Goal: Task Accomplishment & Management: Use online tool/utility

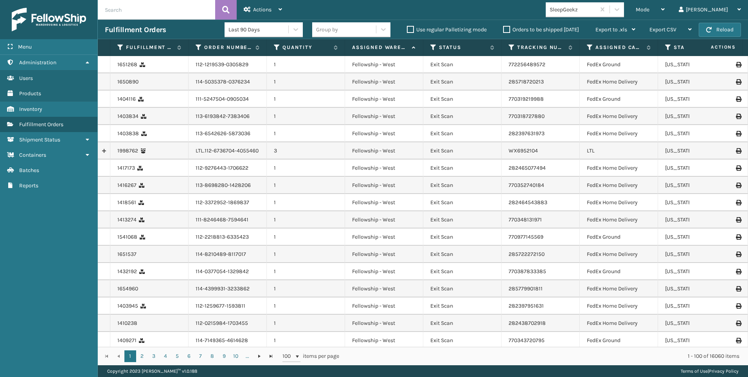
scroll to position [431, 0]
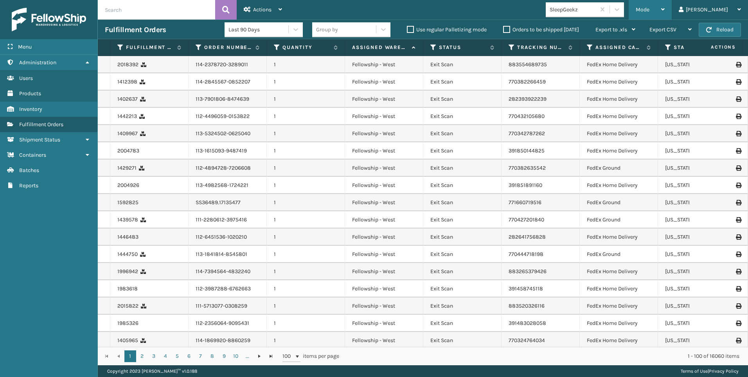
click at [668, 12] on div "Mode Regular Mode Picking Mode Labeling Mode Exit Scan Mode" at bounding box center [650, 10] width 43 height 20
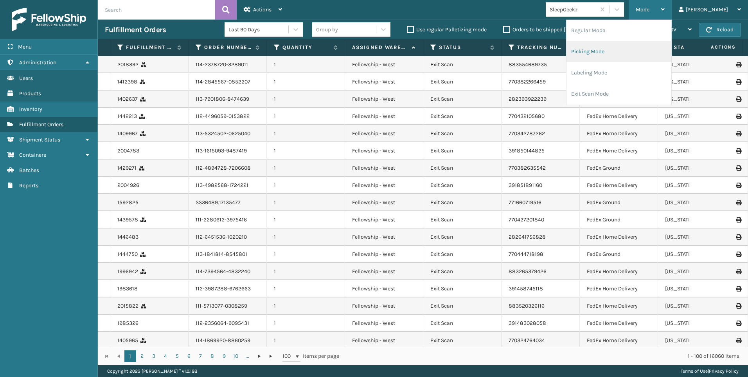
click at [643, 50] on li "Picking Mode" at bounding box center [619, 51] width 105 height 21
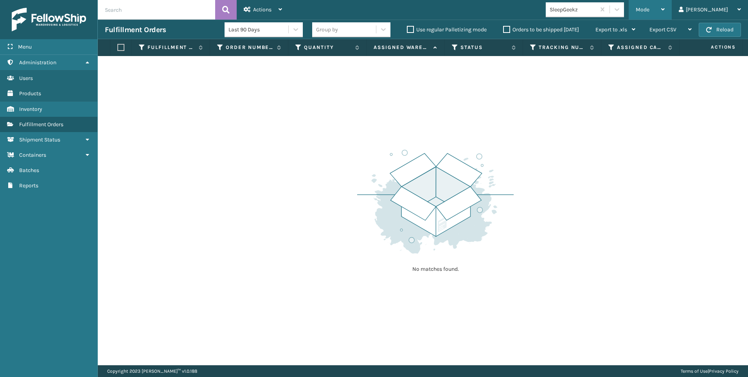
click at [665, 17] on div "Mode" at bounding box center [650, 10] width 29 height 20
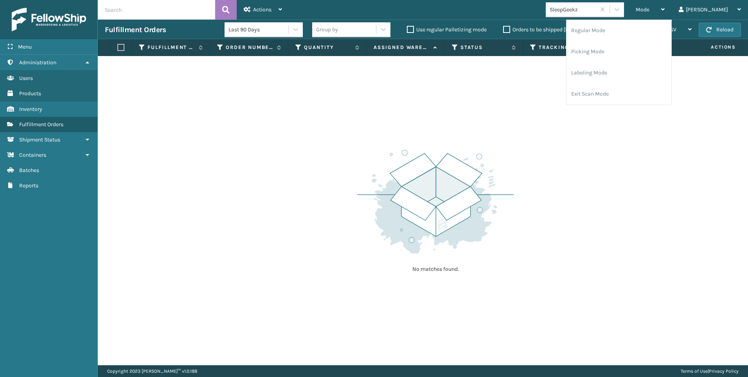
click at [597, 13] on div "SleepGeekz" at bounding box center [573, 9] width 47 height 8
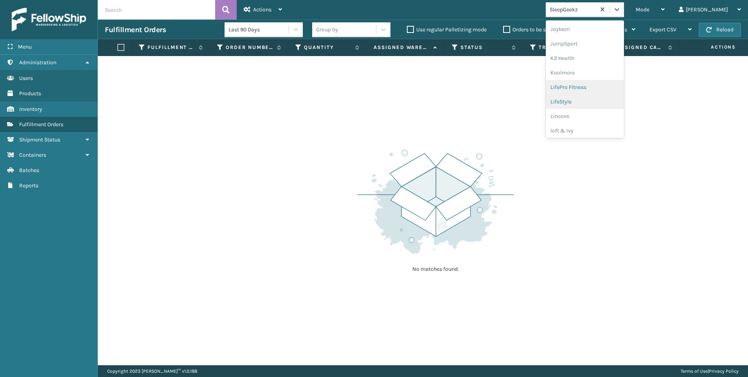
scroll to position [248, 0]
click at [614, 51] on div "Koolmore" at bounding box center [585, 56] width 78 height 14
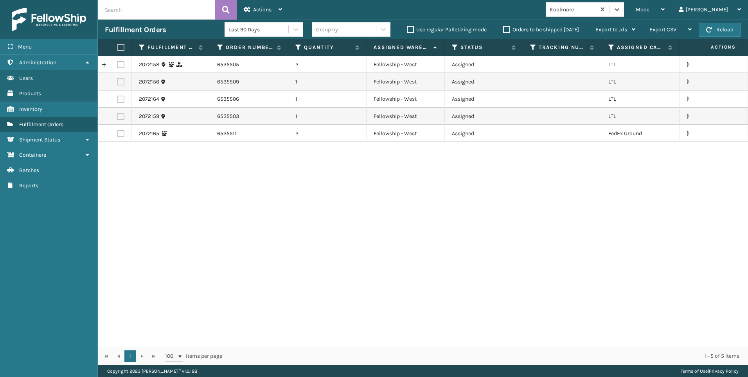
click at [123, 64] on label at bounding box center [120, 64] width 7 height 7
click at [118, 64] on input "checkbox" at bounding box center [117, 63] width 0 height 5
checkbox input "true"
click at [116, 81] on td at bounding box center [121, 81] width 22 height 17
click at [122, 81] on label at bounding box center [120, 81] width 7 height 7
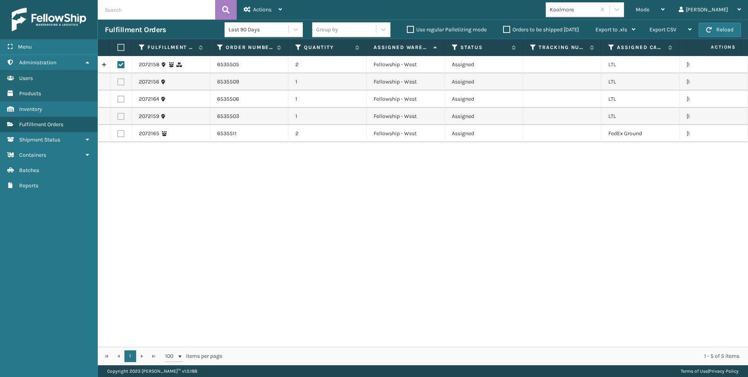
click at [118, 81] on input "checkbox" at bounding box center [117, 80] width 0 height 5
checkbox input "true"
click at [123, 99] on label at bounding box center [120, 99] width 7 height 7
click at [118, 99] on input "checkbox" at bounding box center [117, 98] width 0 height 5
checkbox input "true"
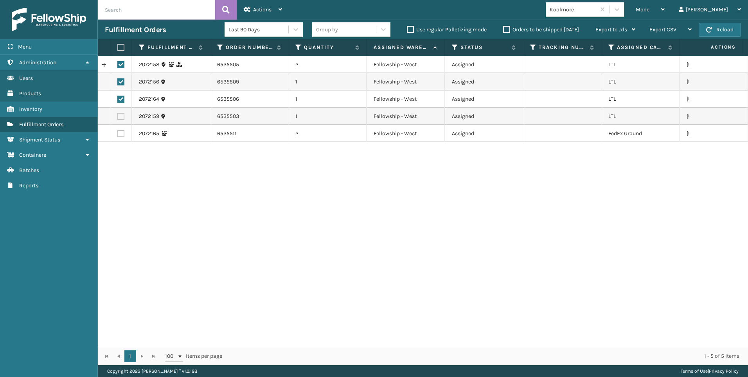
drag, startPoint x: 121, startPoint y: 117, endPoint x: 125, endPoint y: 117, distance: 3.9
click at [121, 117] on label at bounding box center [120, 116] width 7 height 7
click at [118, 117] on input "checkbox" at bounding box center [117, 115] width 0 height 5
checkbox input "true"
click at [247, 3] on div "Actions" at bounding box center [263, 10] width 38 height 20
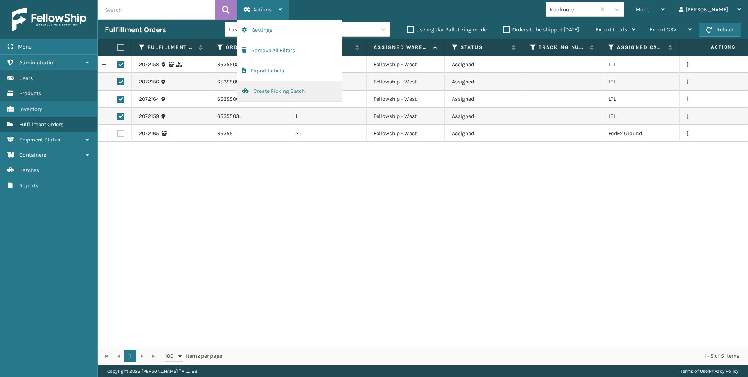
click at [280, 84] on button "Create Picking Batch" at bounding box center [289, 91] width 105 height 20
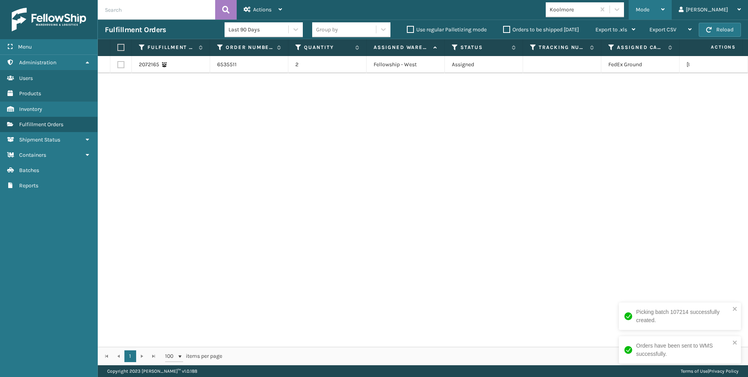
click at [665, 5] on div "Mode" at bounding box center [650, 10] width 29 height 20
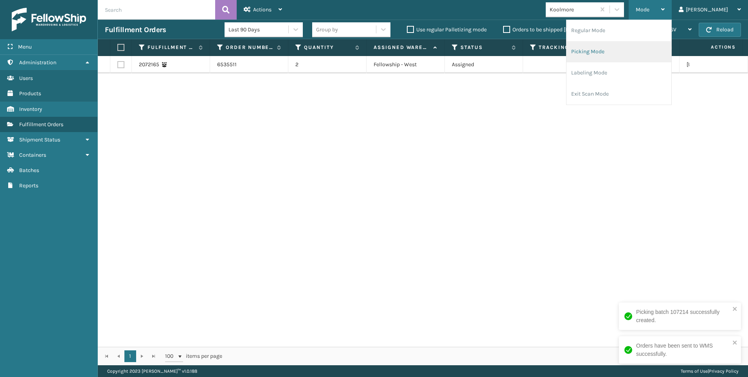
click at [635, 39] on li "Regular Mode" at bounding box center [619, 30] width 105 height 21
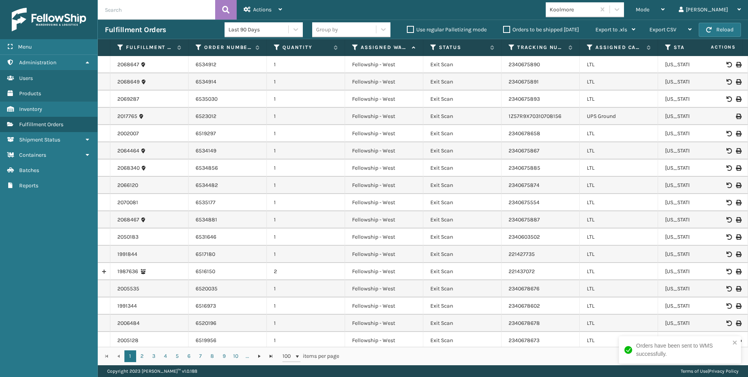
click at [143, 7] on input "text" at bounding box center [156, 10] width 117 height 20
paste input "2072156"
click at [218, 13] on button at bounding box center [226, 10] width 22 height 20
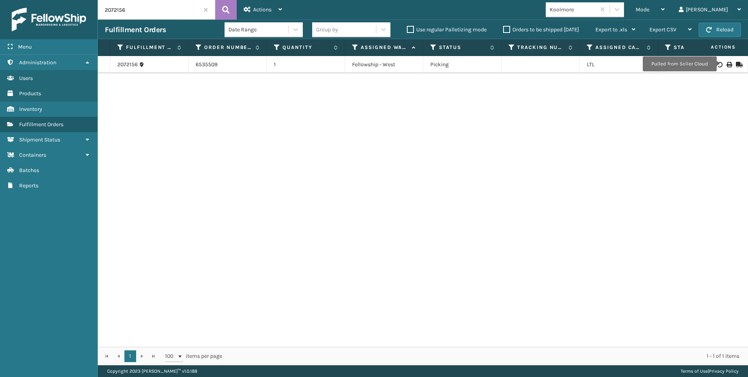
click at [727, 65] on icon at bounding box center [729, 64] width 5 height 5
drag, startPoint x: 133, startPoint y: 12, endPoint x: 83, endPoint y: 15, distance: 50.6
click at [83, 0] on div "Menu Administration Users Products Inventory Fulfillment Orders Shipment Status…" at bounding box center [374, 0] width 748 height 0
paste input "9"
click at [227, 8] on icon at bounding box center [225, 10] width 7 height 12
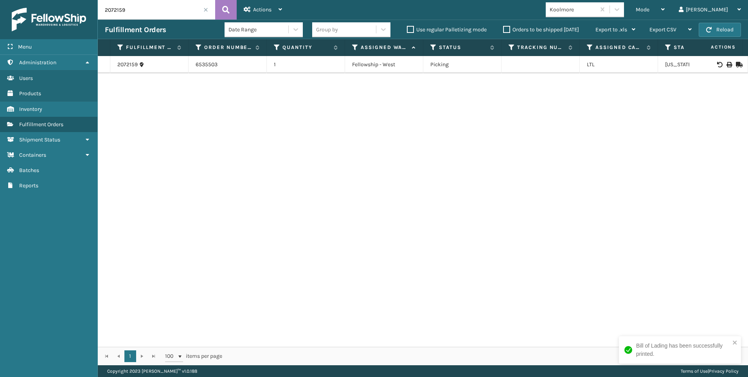
click at [727, 64] on icon at bounding box center [729, 64] width 5 height 5
drag, startPoint x: 128, startPoint y: 14, endPoint x: 72, endPoint y: 16, distance: 55.2
click at [54, 0] on div "Menu Administration Users Products Inventory Fulfillment Orders Shipment Status…" at bounding box center [374, 0] width 748 height 0
paste input "8"
click at [232, 8] on button at bounding box center [226, 10] width 22 height 20
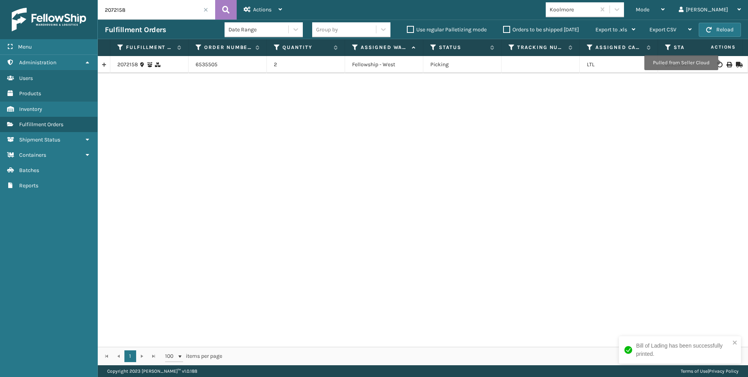
click at [727, 63] on icon at bounding box center [729, 64] width 5 height 5
drag, startPoint x: 153, startPoint y: 8, endPoint x: 111, endPoint y: 11, distance: 42.0
click at [111, 11] on input "2072158" at bounding box center [156, 10] width 117 height 20
drag, startPoint x: 136, startPoint y: 10, endPoint x: 128, endPoint y: 8, distance: 8.5
click at [128, 8] on input "2072158" at bounding box center [156, 10] width 117 height 20
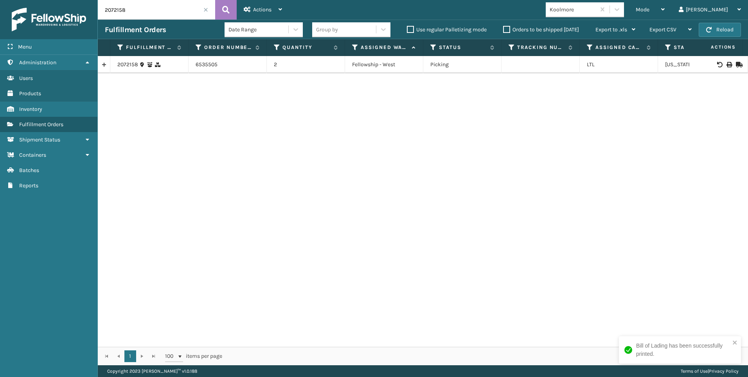
drag, startPoint x: 128, startPoint y: 8, endPoint x: 81, endPoint y: 14, distance: 47.3
click at [68, 0] on div "Menu Administration Users Products Inventory Fulfillment Orders Shipment Status…" at bounding box center [374, 0] width 748 height 0
paste input "64"
type input "2072164"
click at [226, 20] on div "Date Range" at bounding box center [264, 30] width 78 height 20
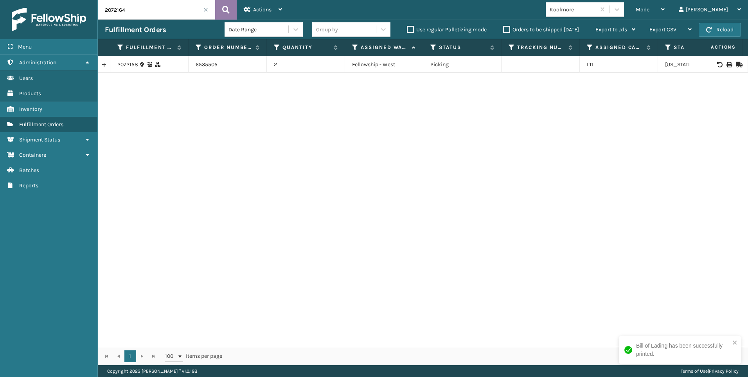
click at [228, 14] on icon at bounding box center [225, 10] width 7 height 12
click at [727, 62] on icon at bounding box center [729, 64] width 5 height 5
click at [207, 8] on span at bounding box center [206, 9] width 5 height 5
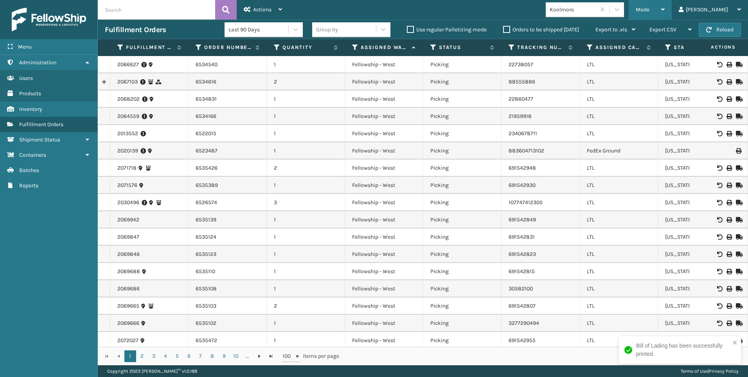
click at [665, 10] on div "Mode" at bounding box center [650, 10] width 29 height 20
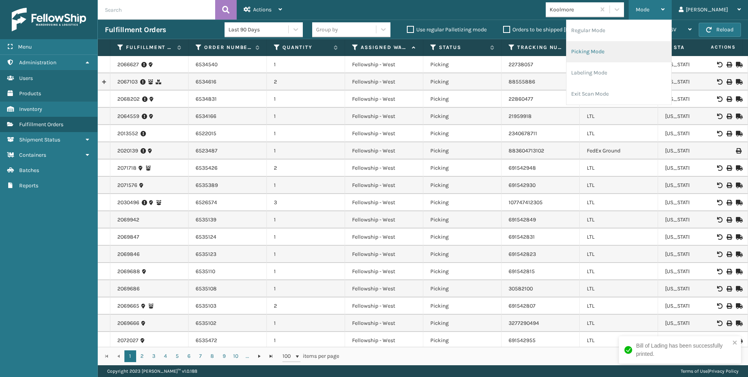
click at [636, 55] on li "Picking Mode" at bounding box center [619, 51] width 105 height 21
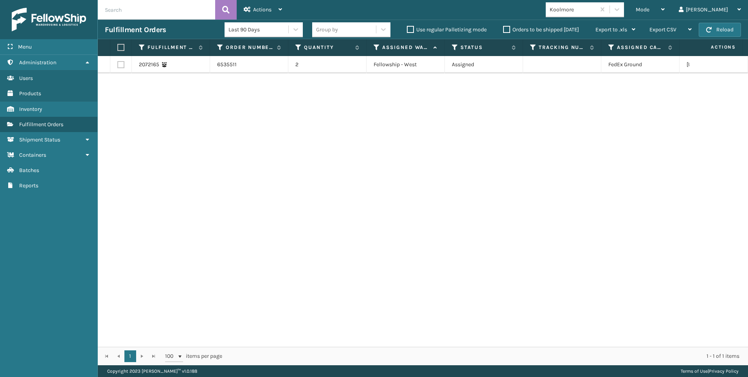
click at [665, 213] on div "2072165 6535511 2 Fellowship - West Assigned FedEx Ground [US_STATE]" at bounding box center [423, 201] width 651 height 290
click at [730, 35] on button "Reload" at bounding box center [720, 30] width 42 height 14
